Goal: Check status: Check status

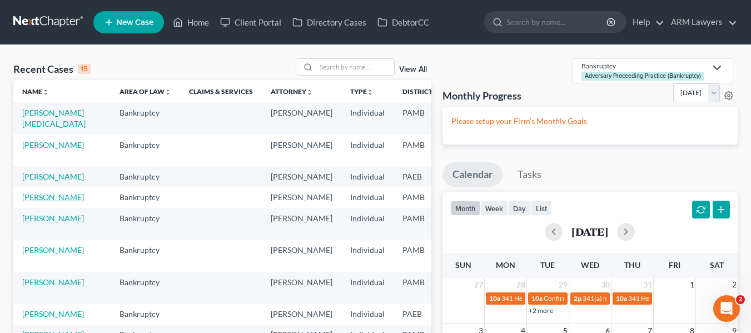
click at [37, 202] on link "[PERSON_NAME]" at bounding box center [53, 196] width 62 height 9
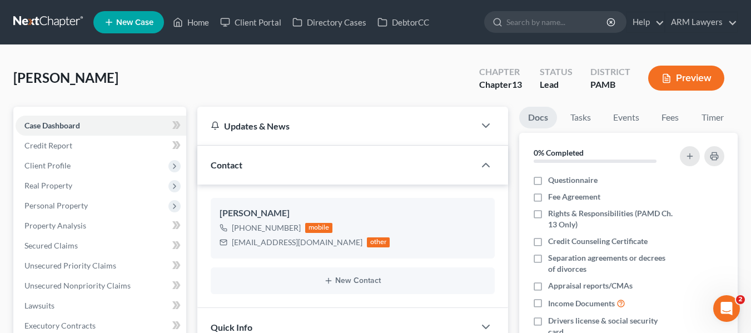
click at [664, 76] on icon "button" at bounding box center [666, 78] width 10 height 10
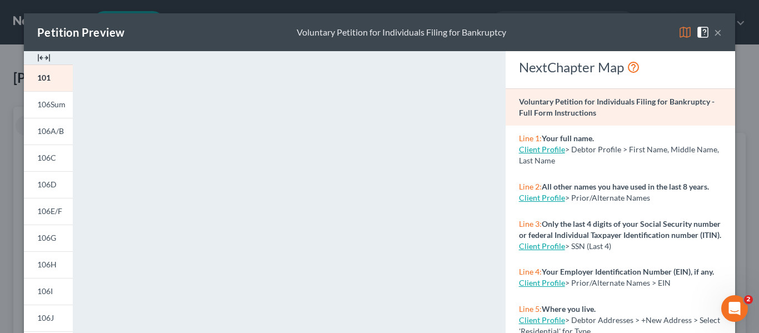
click at [716, 34] on button "×" at bounding box center [718, 32] width 8 height 13
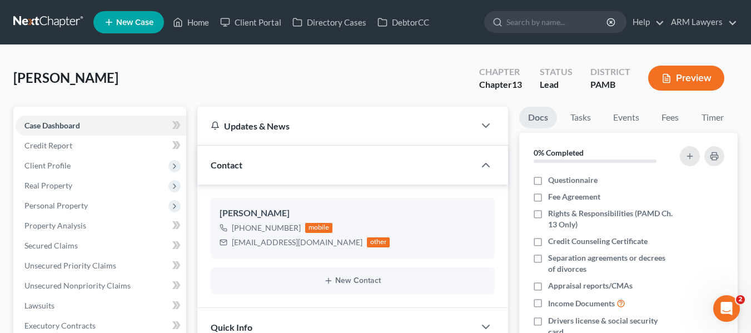
click at [658, 77] on button "Preview" at bounding box center [686, 78] width 76 height 25
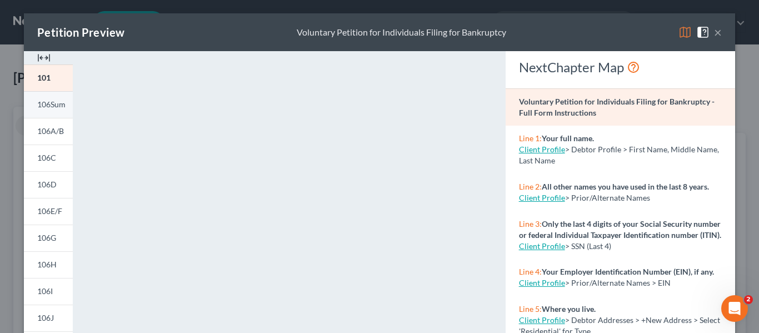
click at [49, 106] on span "106Sum" at bounding box center [51, 103] width 28 height 9
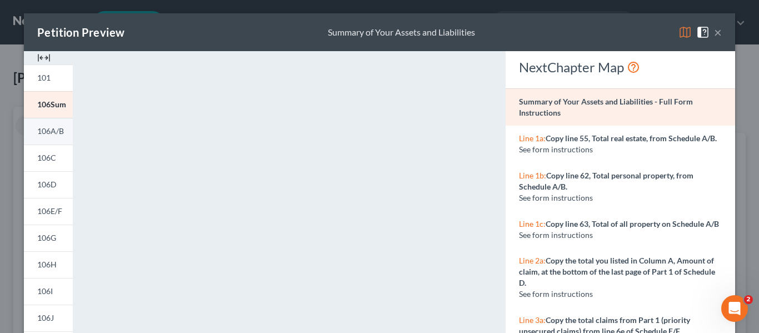
click at [49, 136] on span "106A/B" at bounding box center [50, 130] width 27 height 9
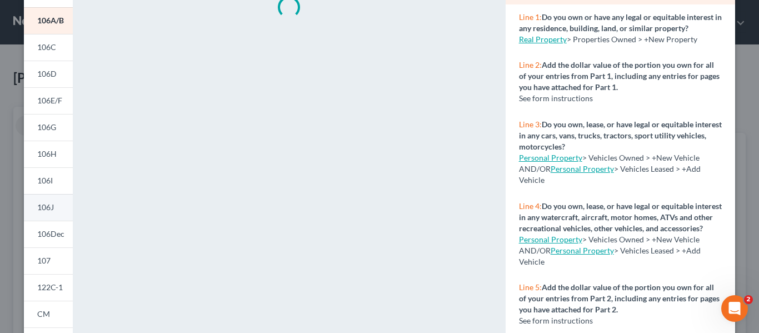
scroll to position [56, 0]
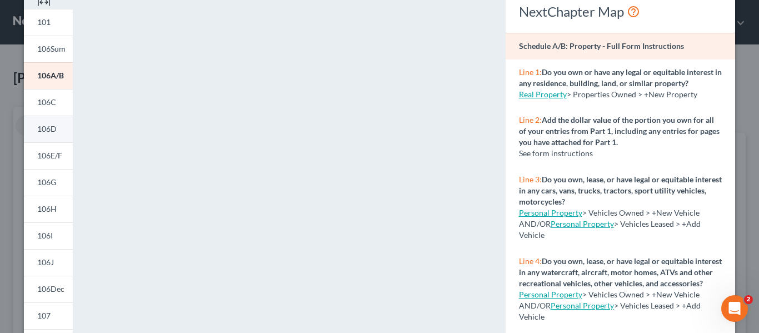
click at [37, 129] on span "106D" at bounding box center [46, 128] width 19 height 9
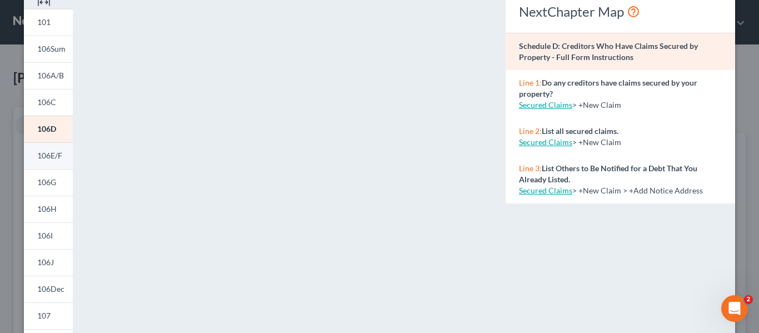
click at [58, 152] on span "106E/F" at bounding box center [49, 155] width 25 height 9
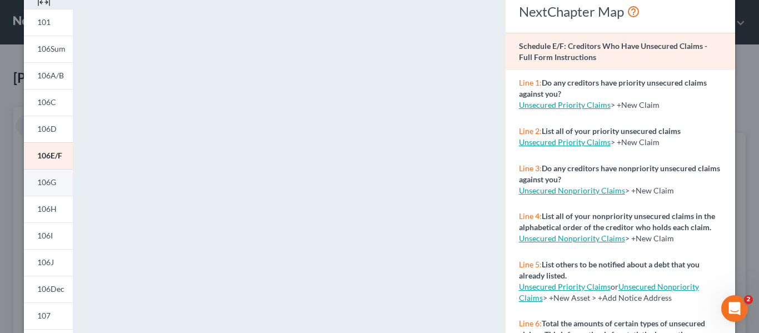
click at [46, 183] on span "106G" at bounding box center [46, 181] width 19 height 9
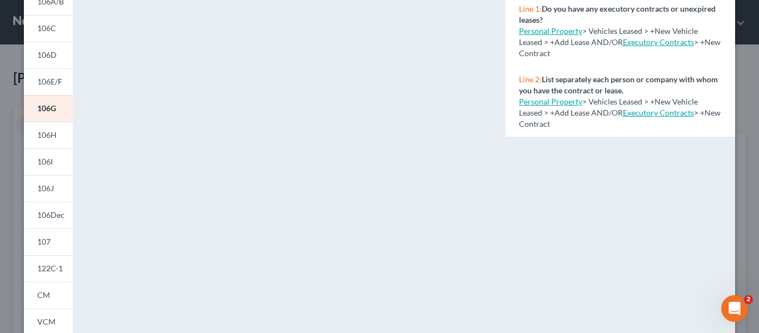
scroll to position [117, 0]
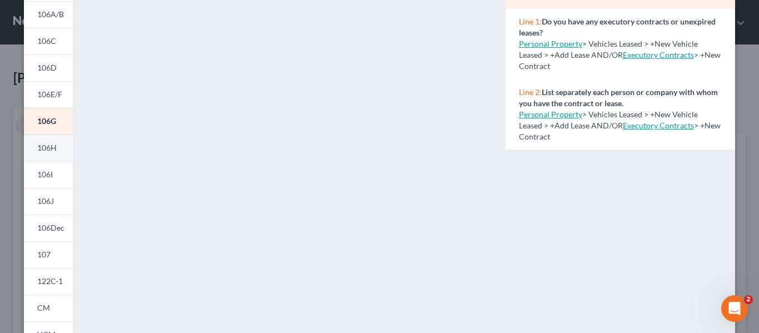
click at [37, 146] on span "106H" at bounding box center [46, 147] width 19 height 9
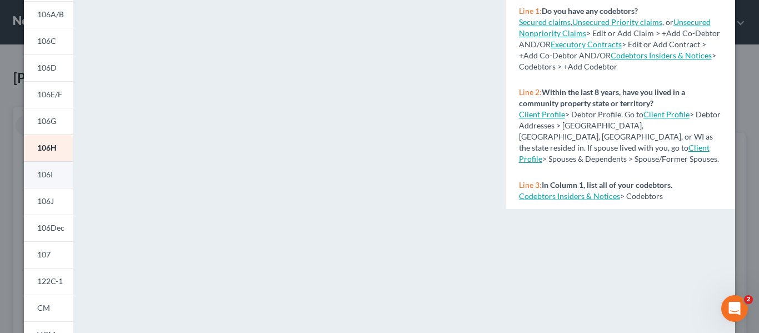
click at [32, 172] on link "106I" at bounding box center [48, 174] width 49 height 27
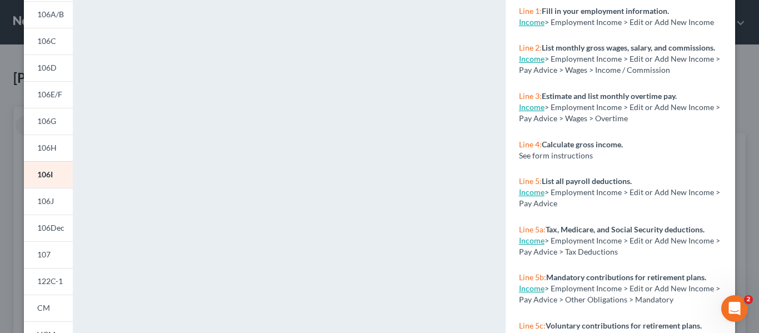
click at [48, 206] on span "106J" at bounding box center [45, 200] width 17 height 9
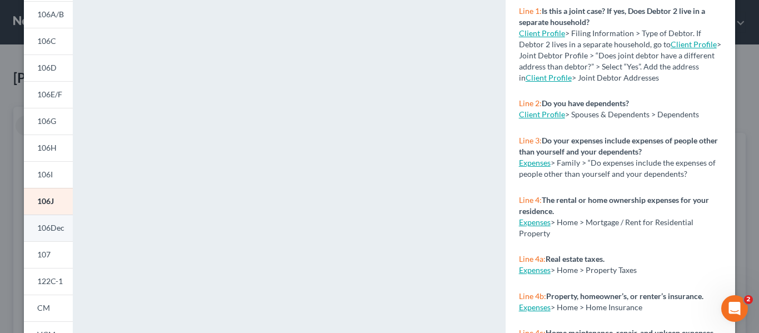
click at [29, 224] on link "106Dec" at bounding box center [48, 227] width 49 height 27
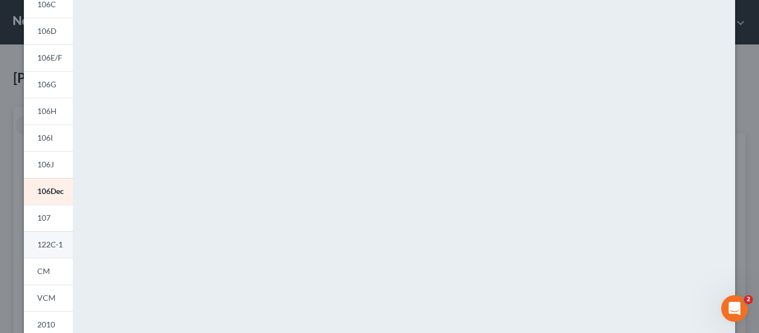
scroll to position [183, 0]
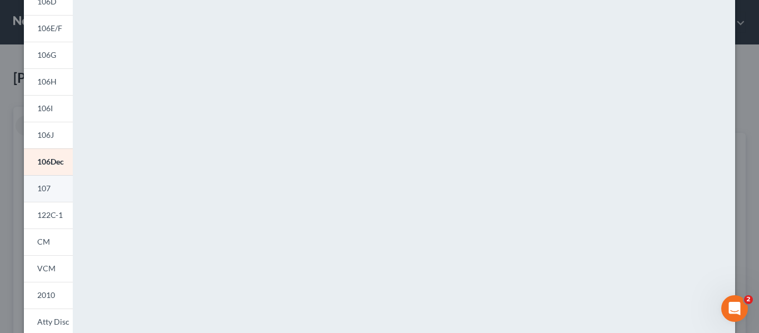
click at [44, 192] on span "107" at bounding box center [43, 187] width 13 height 9
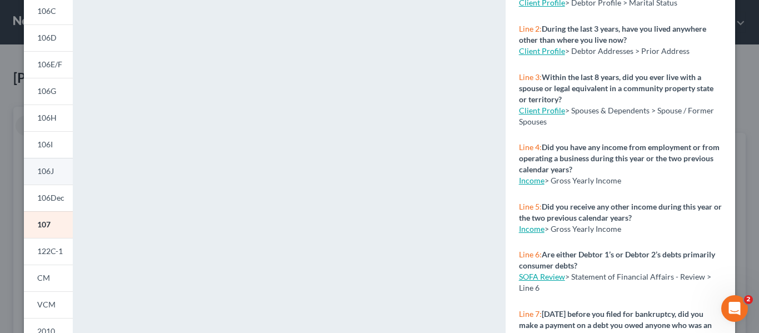
scroll to position [167, 0]
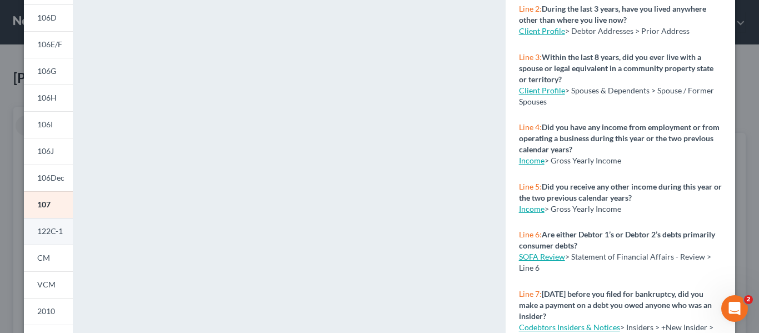
click at [39, 234] on span "122C-1" at bounding box center [50, 230] width 26 height 9
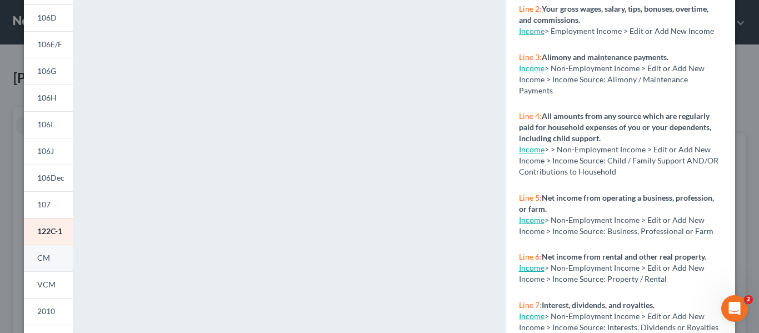
click at [37, 259] on span "CM" at bounding box center [43, 257] width 13 height 9
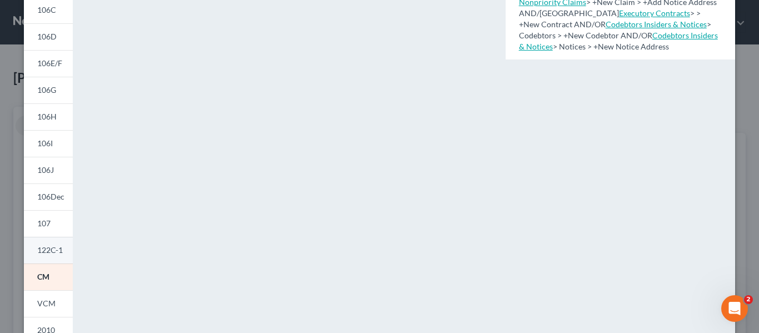
scroll to position [222, 0]
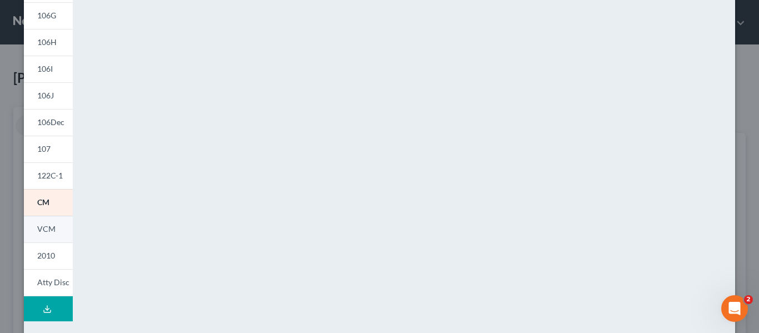
click at [30, 228] on link "VCM" at bounding box center [48, 229] width 49 height 27
click at [37, 253] on span "2010" at bounding box center [46, 255] width 18 height 9
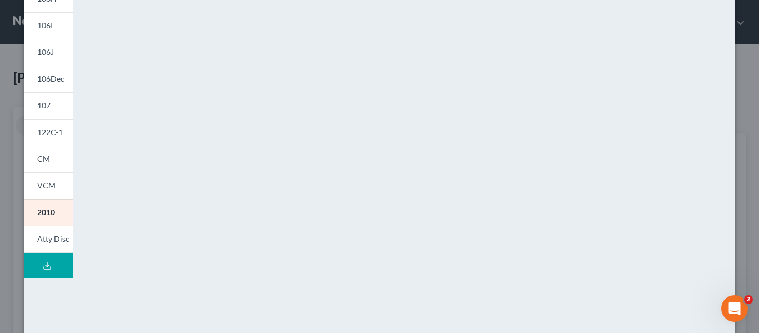
scroll to position [238, 0]
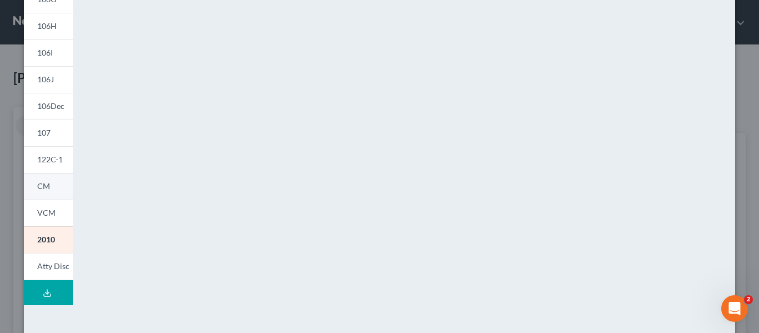
click at [39, 187] on span "CM" at bounding box center [43, 185] width 13 height 9
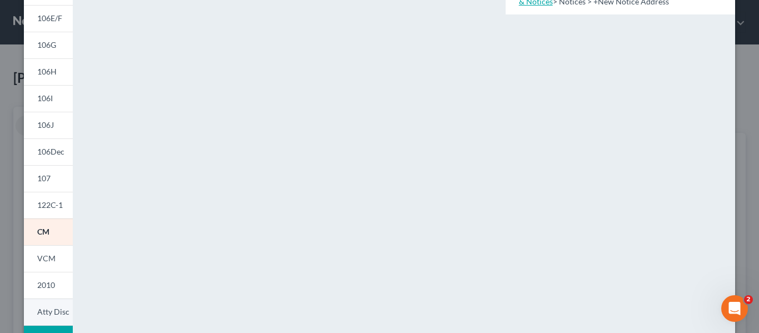
scroll to position [294, 0]
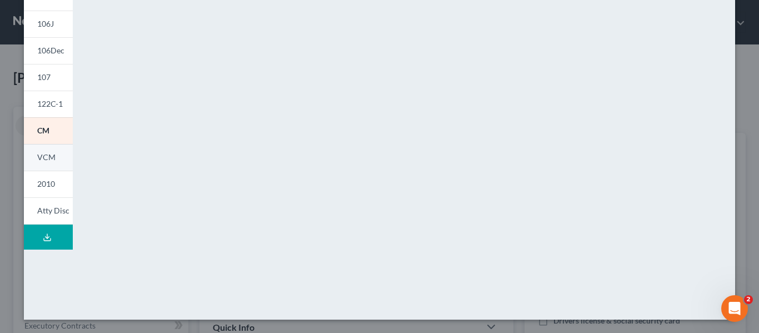
click at [38, 161] on span "VCM" at bounding box center [46, 156] width 18 height 9
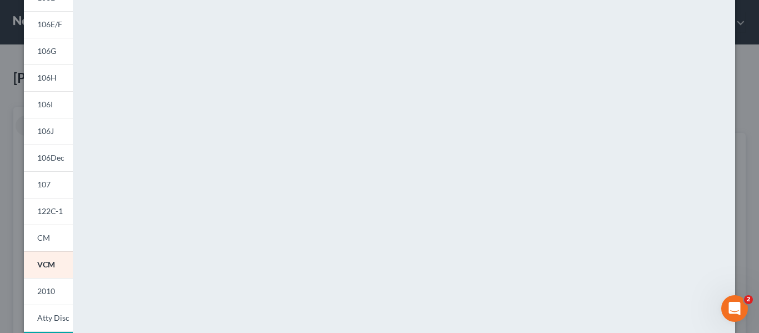
scroll to position [238, 0]
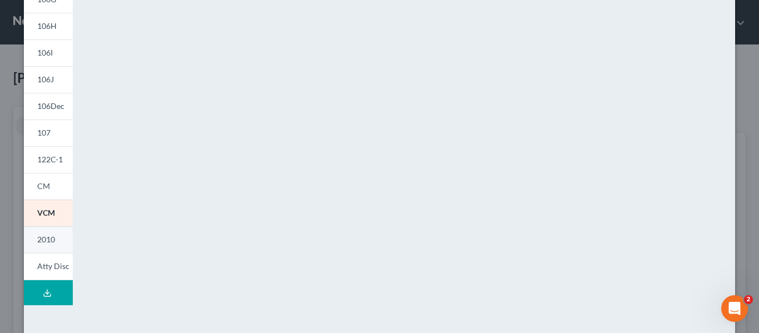
click at [30, 241] on link "2010" at bounding box center [48, 239] width 49 height 27
click at [37, 265] on span "Atty Disc" at bounding box center [53, 265] width 32 height 9
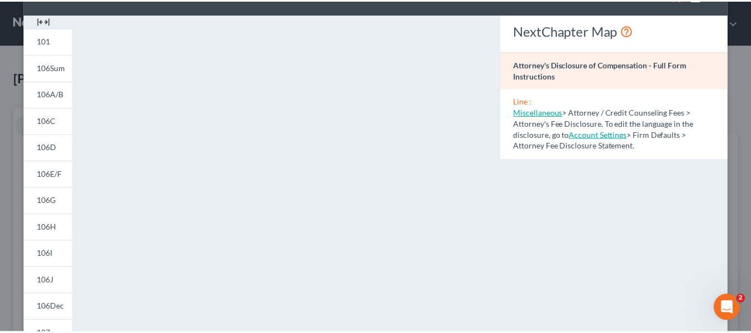
scroll to position [0, 0]
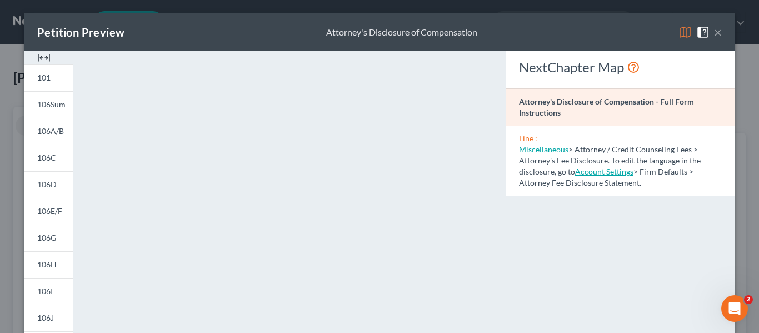
click at [717, 32] on button "×" at bounding box center [718, 32] width 8 height 13
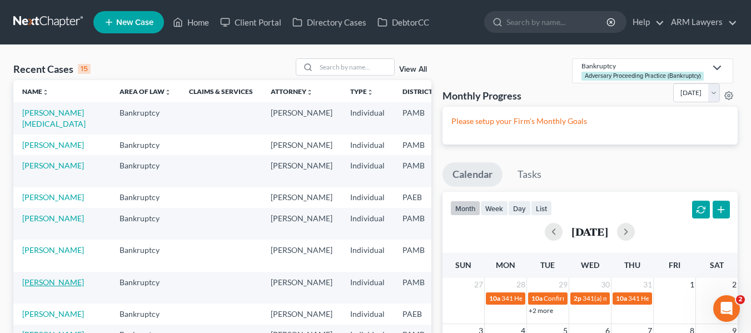
click at [31, 287] on link "[PERSON_NAME]" at bounding box center [53, 281] width 62 height 9
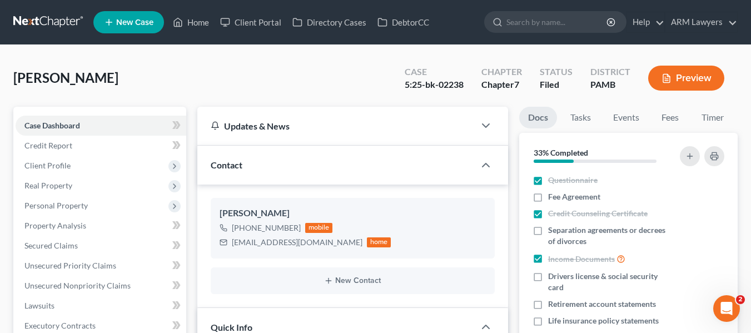
click at [683, 79] on button "Preview" at bounding box center [686, 78] width 76 height 25
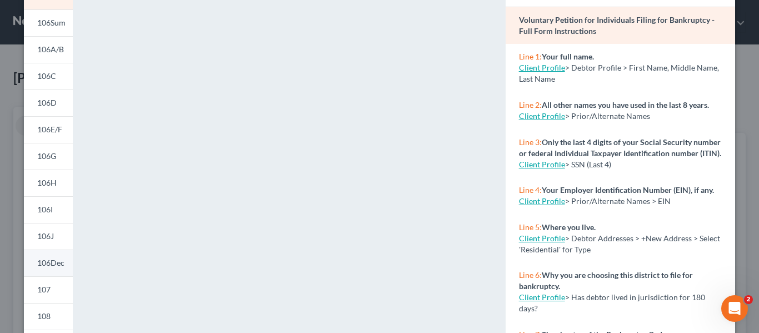
scroll to position [111, 0]
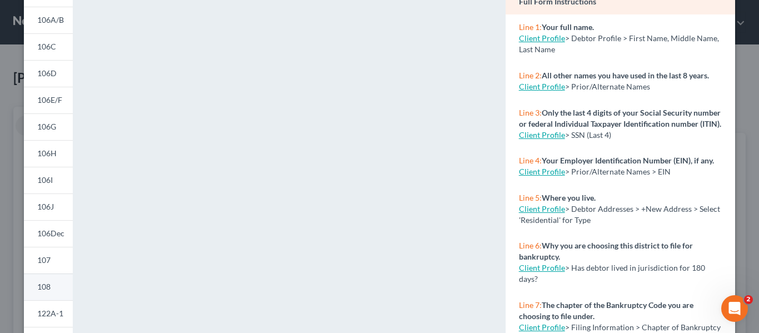
click at [44, 284] on span "108" at bounding box center [43, 286] width 13 height 9
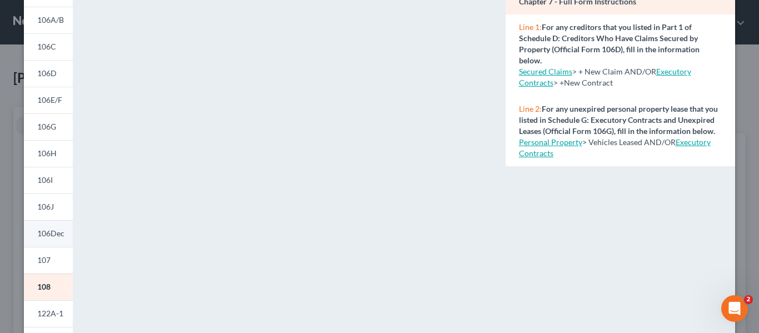
click at [42, 239] on link "106Dec" at bounding box center [48, 233] width 49 height 27
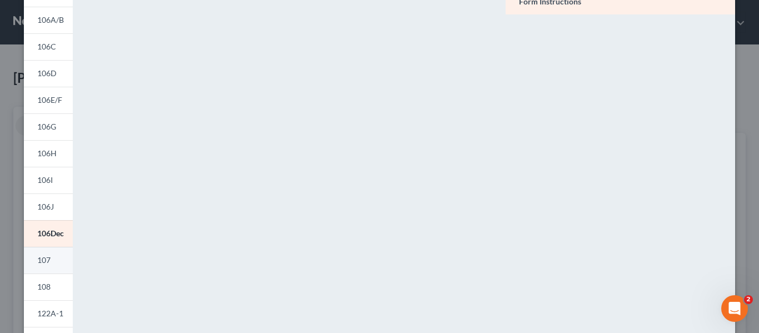
click at [37, 257] on span "107" at bounding box center [43, 259] width 13 height 9
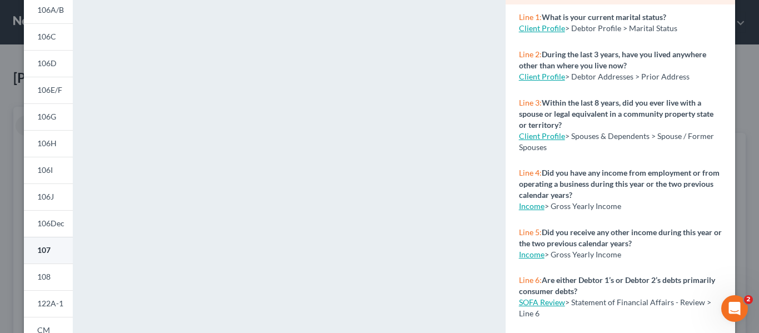
scroll to position [167, 0]
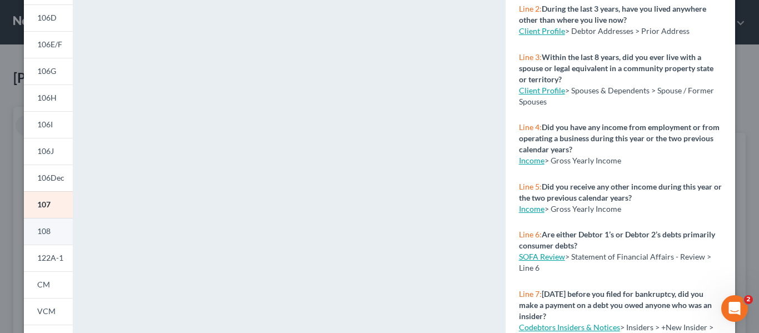
click at [44, 229] on span "108" at bounding box center [43, 230] width 13 height 9
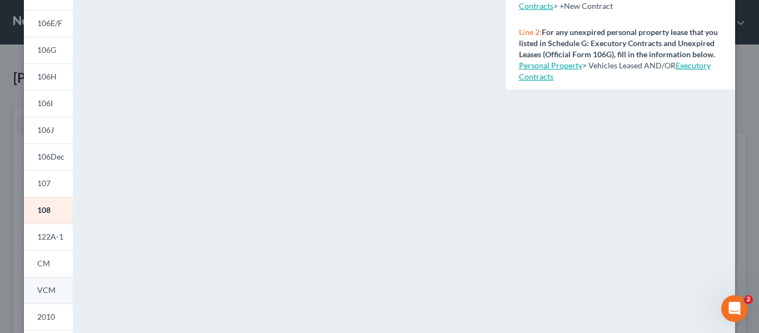
scroll to position [222, 0]
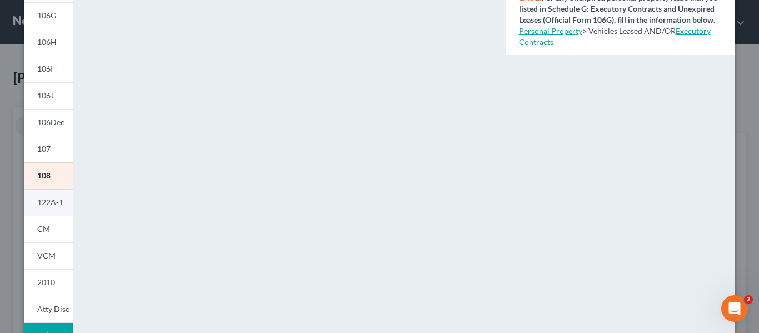
click at [45, 202] on span "122A-1" at bounding box center [50, 201] width 26 height 9
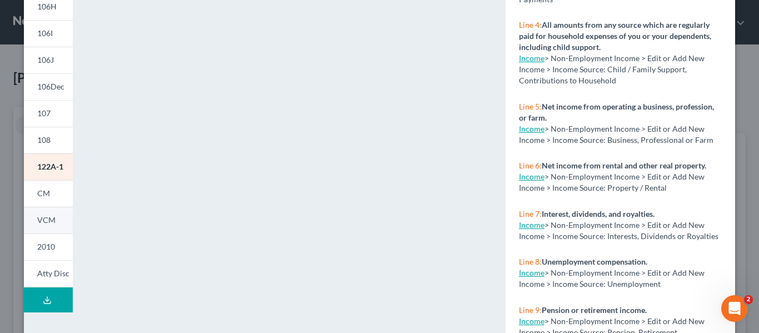
scroll to position [278, 0]
